Goal: Contribute content

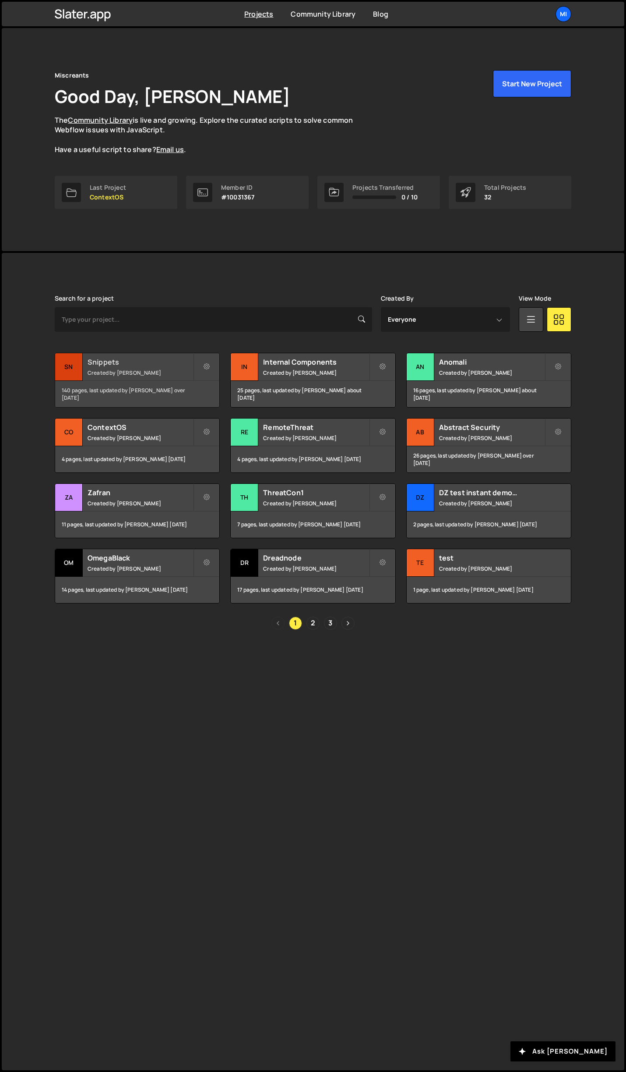
click at [141, 368] on div "Snippets Created by [PERSON_NAME]" at bounding box center [137, 366] width 164 height 27
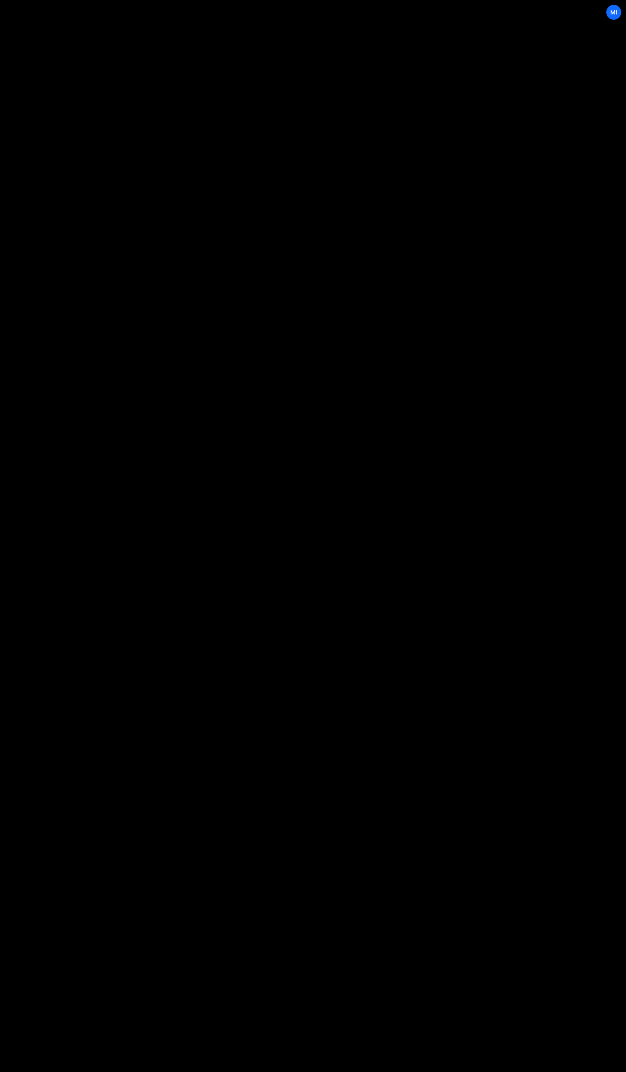
click at [0, 0] on div "Hold on a sec... Are you certain you wish to leave this page? Any changes you'v…" at bounding box center [0, 0] width 0 height 0
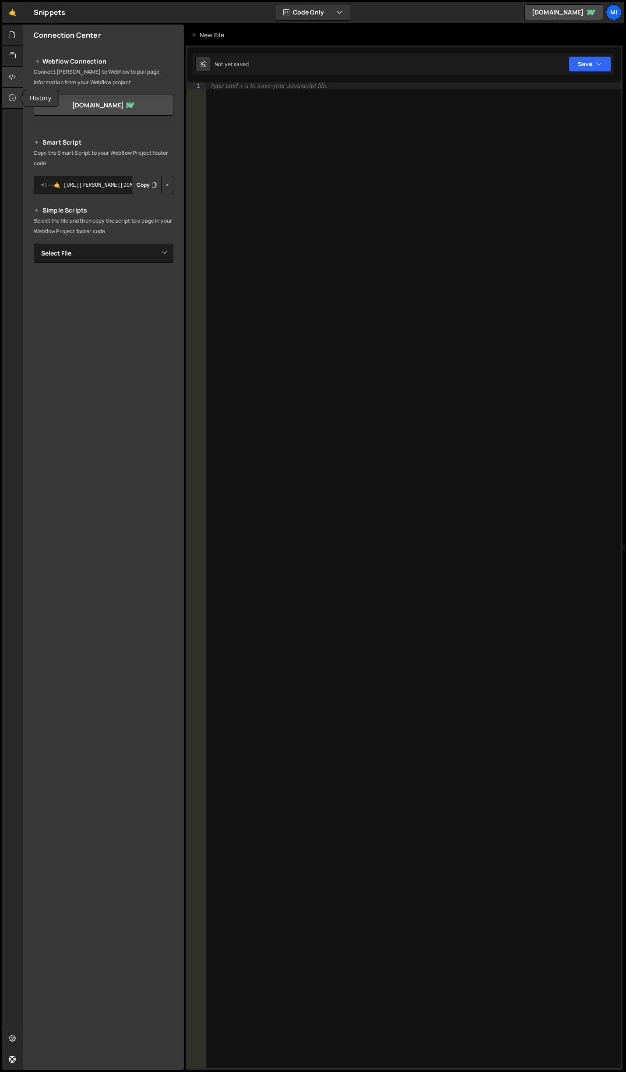
click at [6, 104] on div at bounding box center [12, 98] width 21 height 21
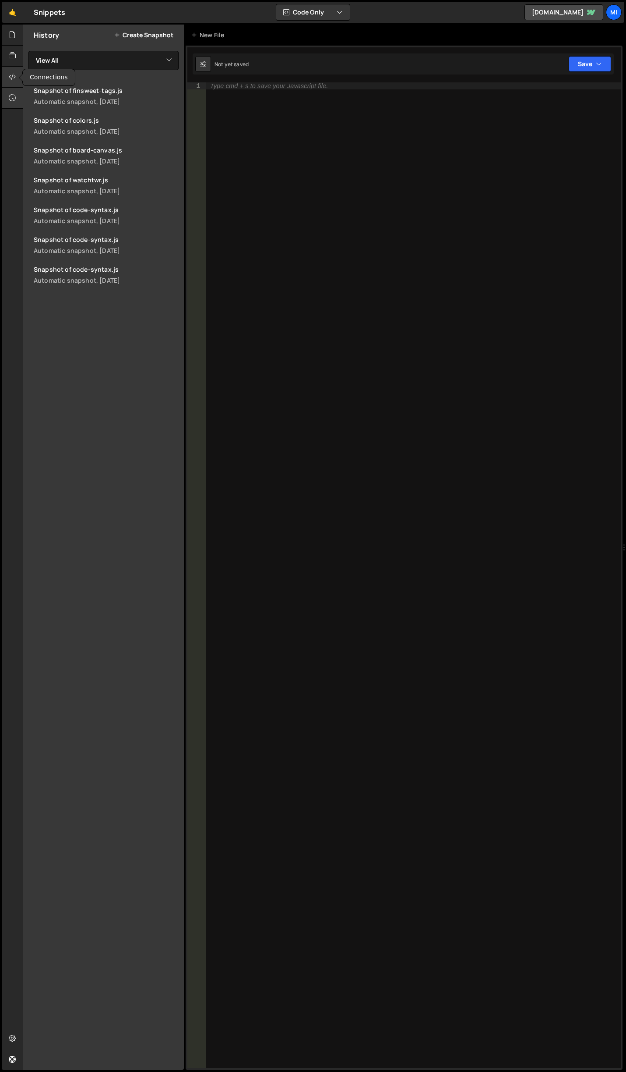
click at [11, 71] on div at bounding box center [12, 77] width 21 height 21
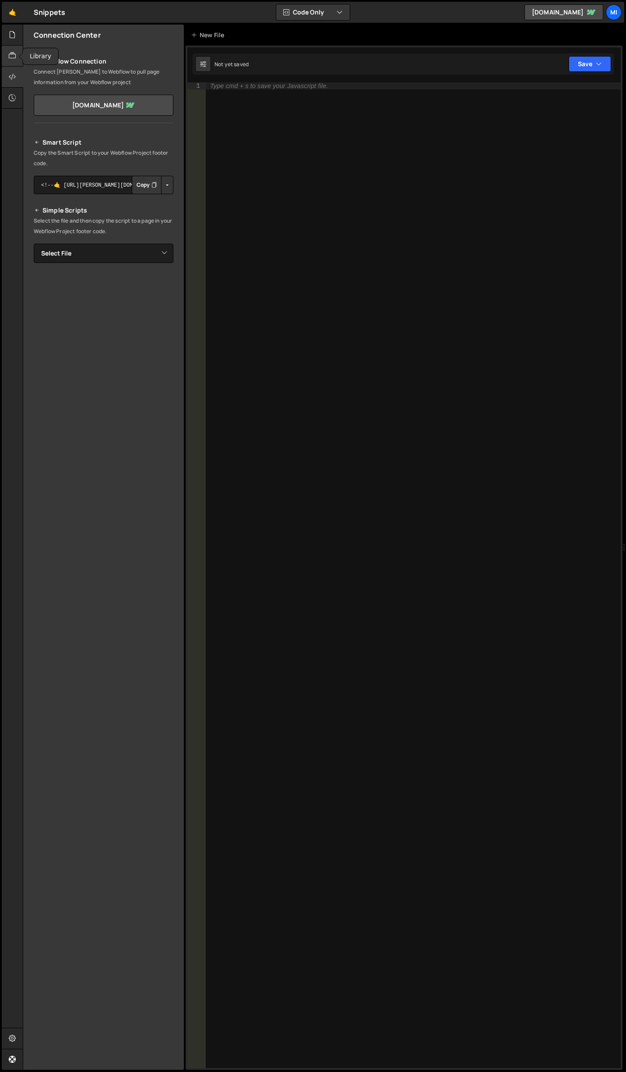
click at [14, 59] on icon at bounding box center [12, 56] width 7 height 10
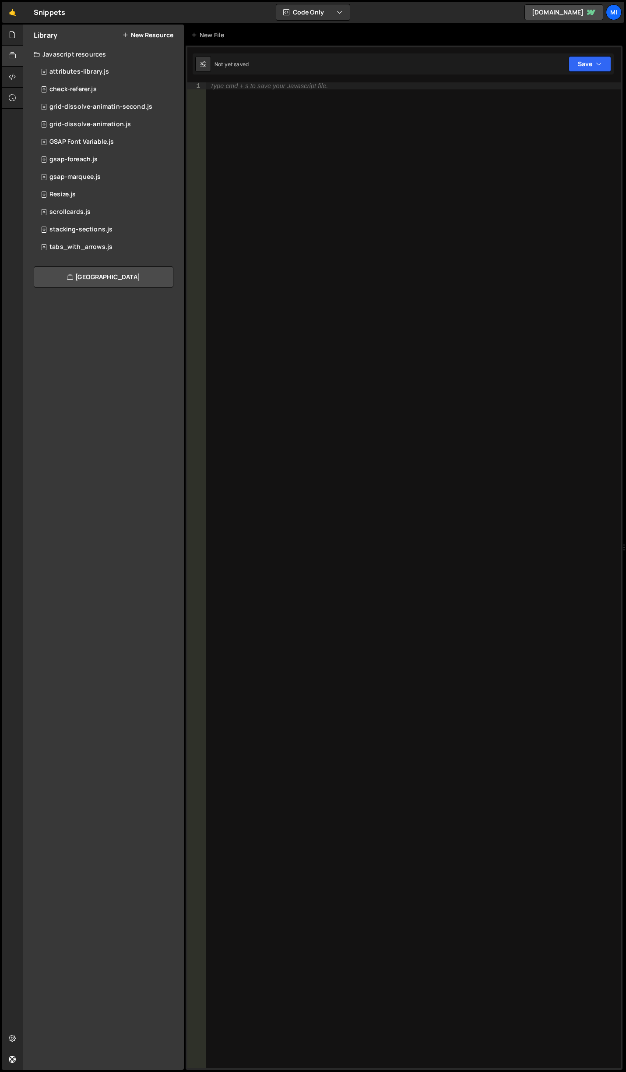
click at [158, 36] on button "New Resource" at bounding box center [147, 35] width 51 height 7
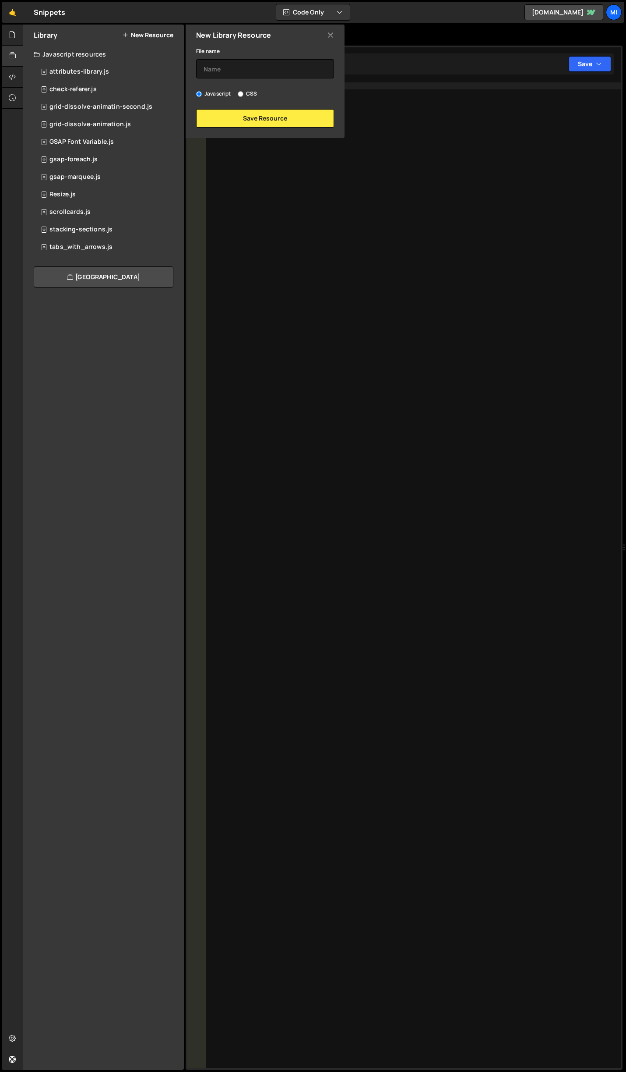
click at [239, 90] on label "CSS" at bounding box center [247, 93] width 19 height 9
click at [239, 91] on input "CSS" at bounding box center [241, 94] width 6 height 6
radio input "true"
click at [249, 72] on input "text" at bounding box center [265, 68] width 138 height 19
type input "webflow-content-preview-switch"
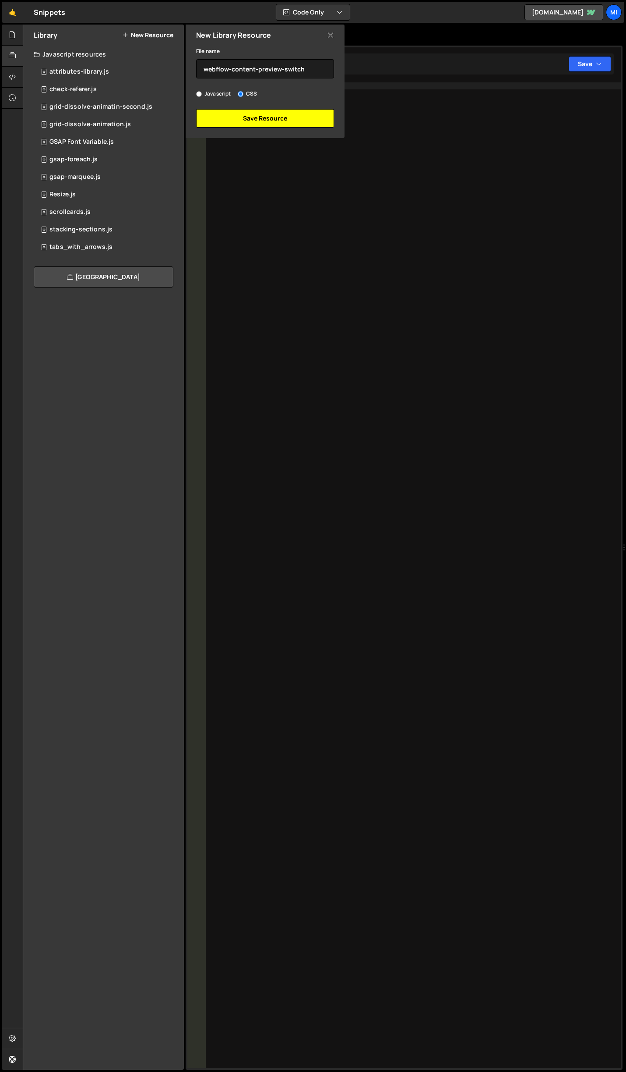
click at [265, 120] on button "Save Resource" at bounding box center [265, 118] width 138 height 18
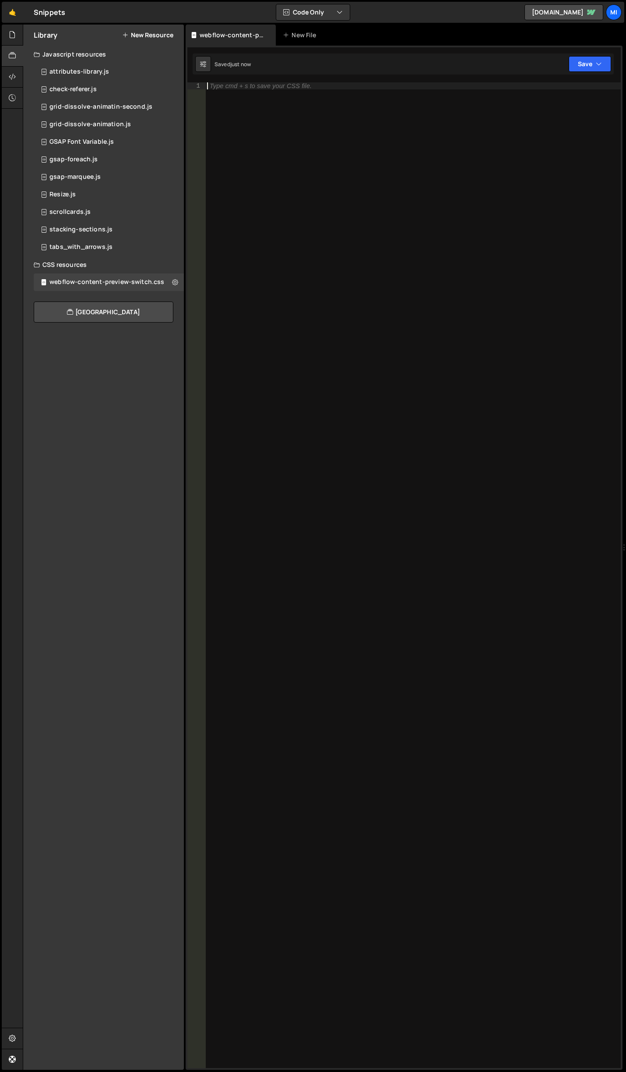
click at [276, 129] on div "Type cmd + s to save your CSS file." at bounding box center [413, 581] width 416 height 999
paste textarea "}"
type textarea "}"
